Goal: Information Seeking & Learning: Find specific page/section

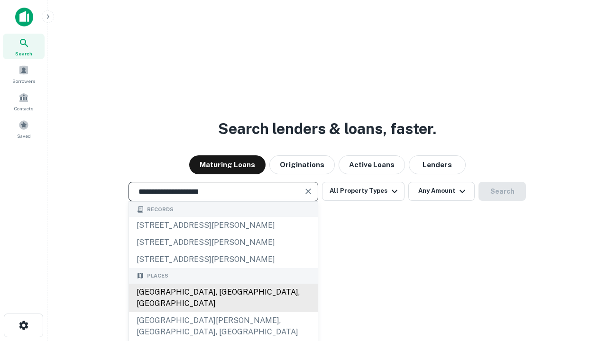
click at [223, 312] on div "[GEOGRAPHIC_DATA], [GEOGRAPHIC_DATA], [GEOGRAPHIC_DATA]" at bounding box center [223, 298] width 189 height 28
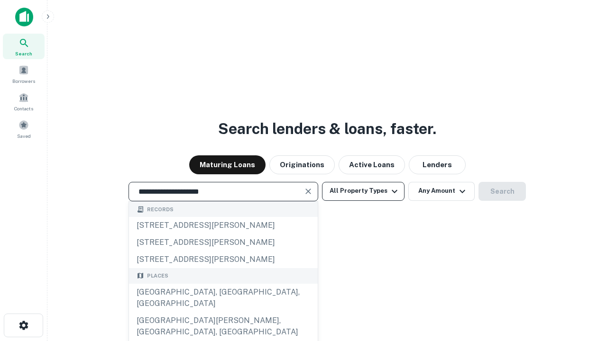
click at [363, 191] on button "All Property Types" at bounding box center [363, 191] width 82 height 19
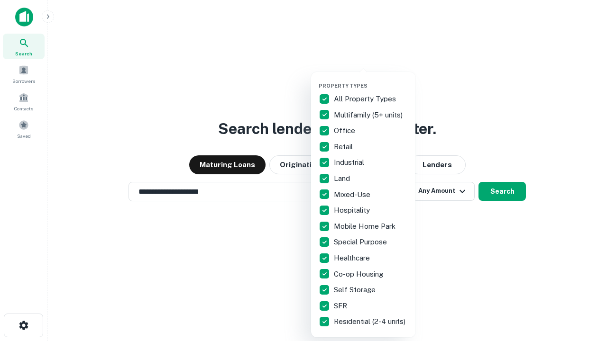
type input "**********"
click at [371, 80] on button "button" at bounding box center [370, 80] width 104 height 0
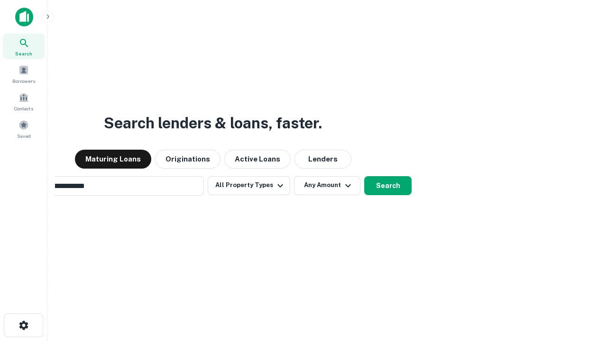
scroll to position [15, 0]
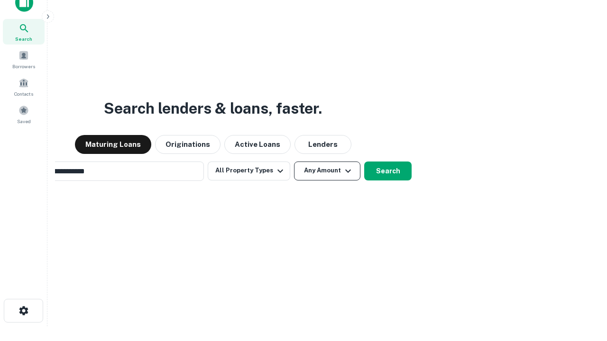
click at [294, 162] on button "Any Amount" at bounding box center [327, 171] width 66 height 19
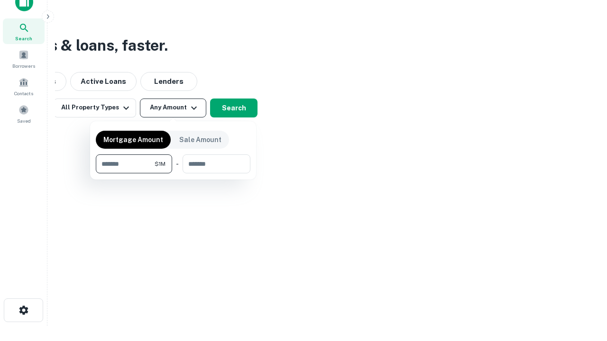
type input "*******"
click at [173, 173] on button "button" at bounding box center [173, 173] width 154 height 0
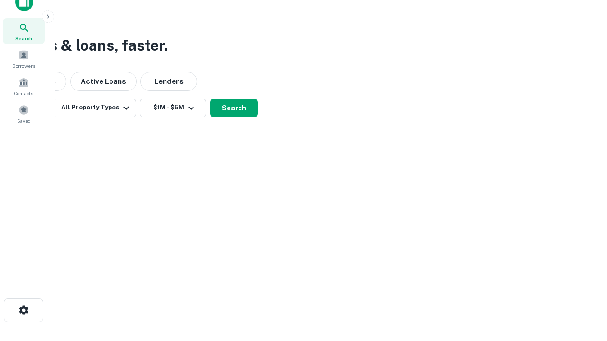
scroll to position [15, 0]
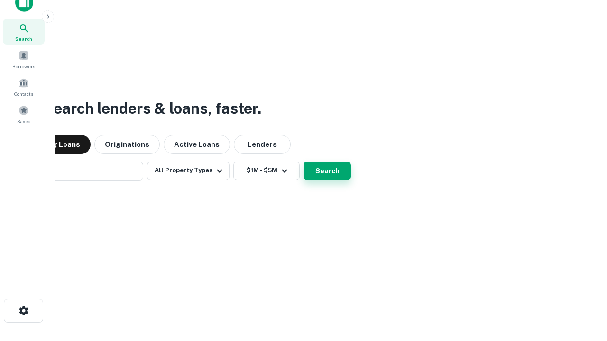
click at [303, 162] on button "Search" at bounding box center [326, 171] width 47 height 19
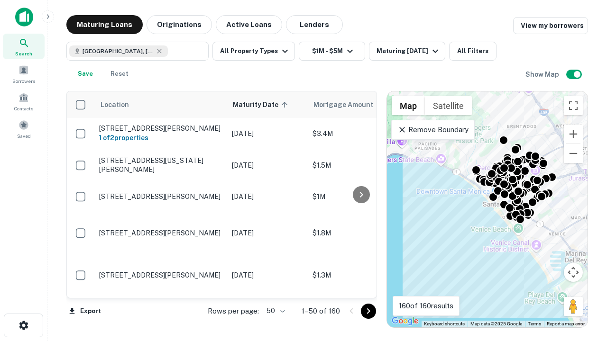
click at [274, 311] on body "Search Borrowers Contacts Saved Maturing Loans Originations Active Loans Lender…" at bounding box center [303, 170] width 607 height 341
click at [274, 287] on li "25" at bounding box center [274, 287] width 27 height 17
